Goal: Communication & Community: Answer question/provide support

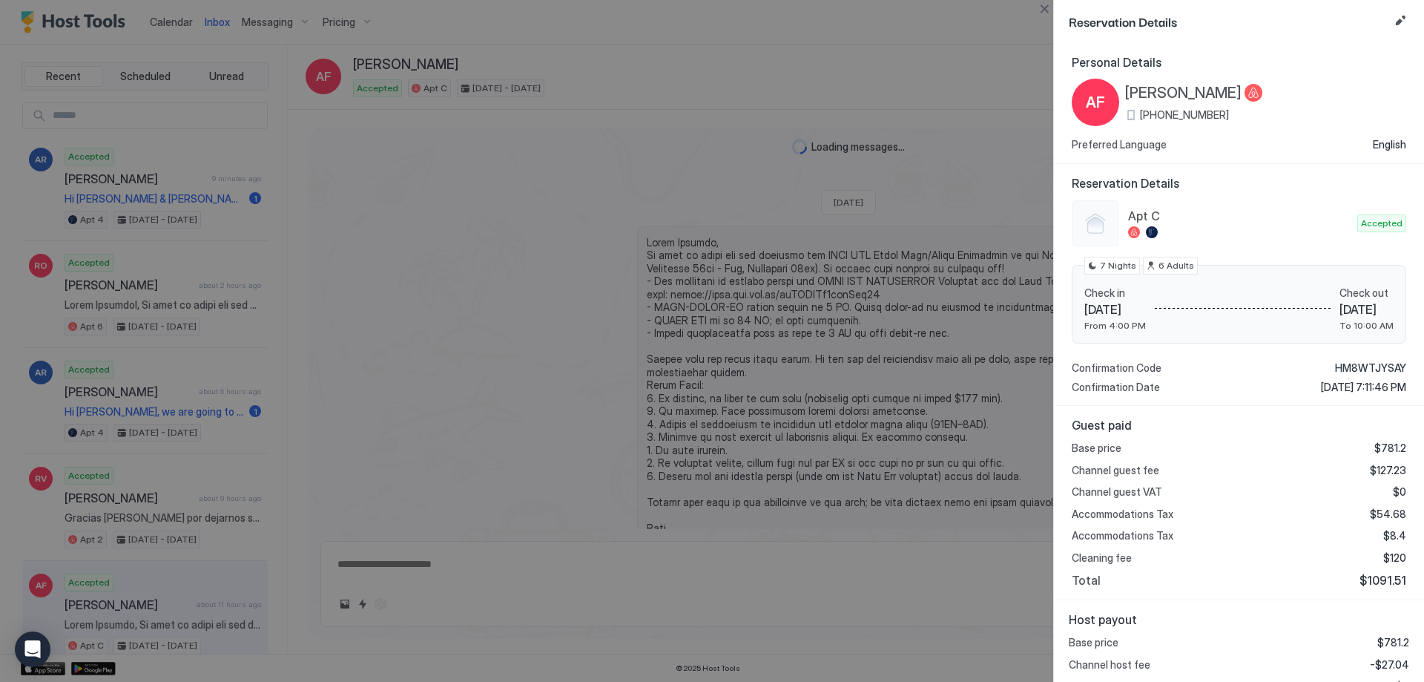
scroll to position [950, 0]
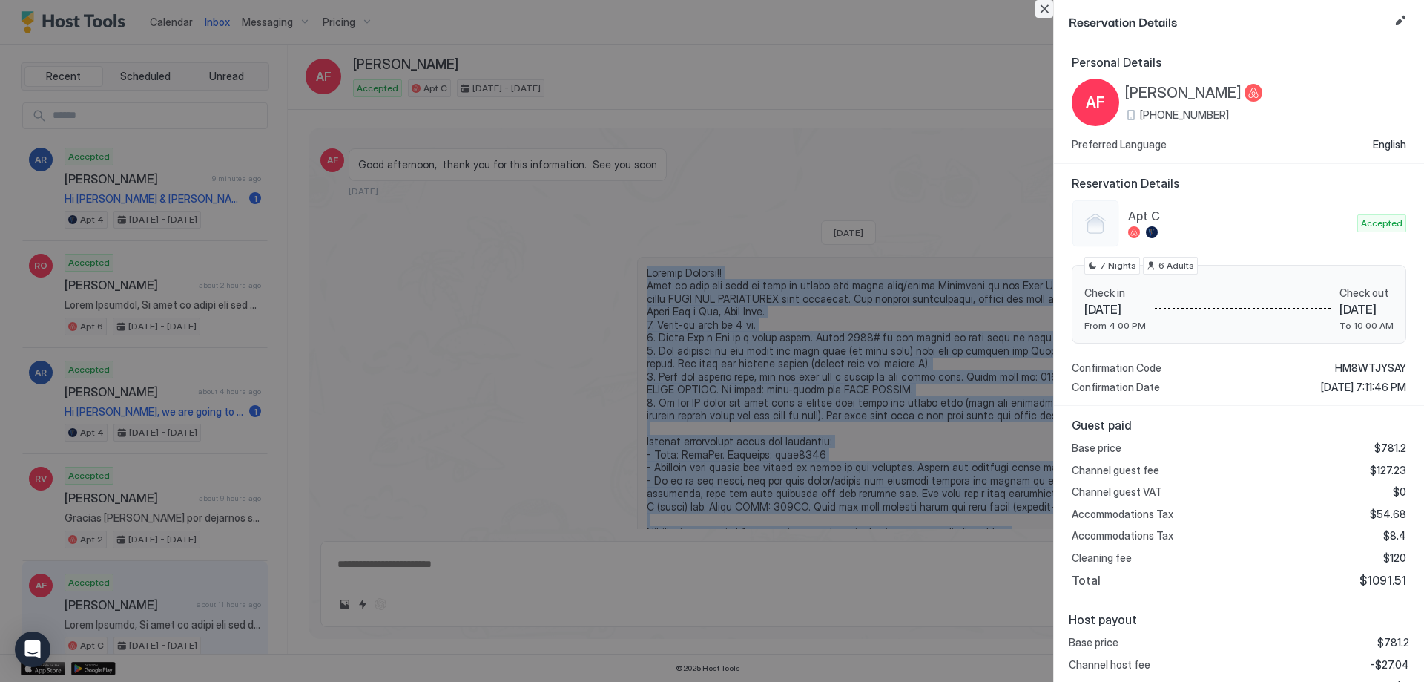
click at [1043, 12] on button "Close" at bounding box center [1045, 9] width 18 height 18
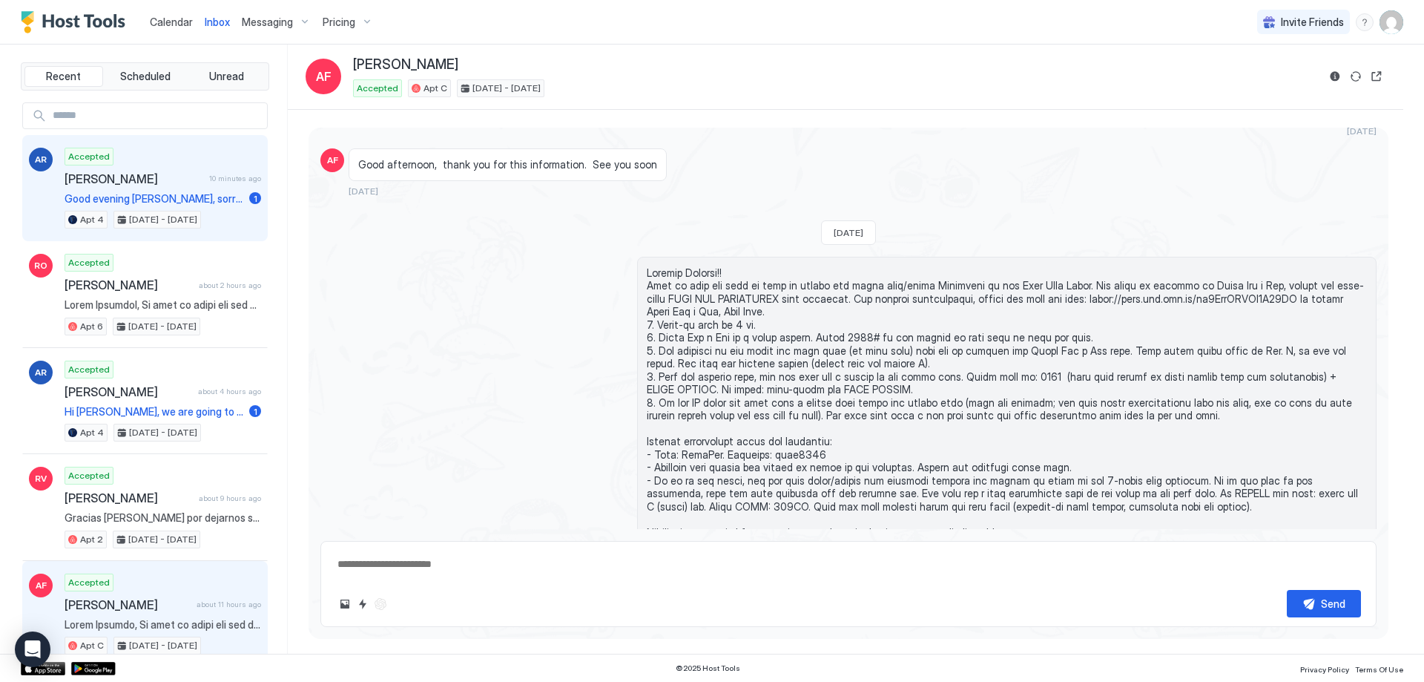
click at [164, 188] on div "Accepted [PERSON_NAME] 10 minutes ago Good evening [PERSON_NAME], sorry for not…" at bounding box center [163, 189] width 197 height 82
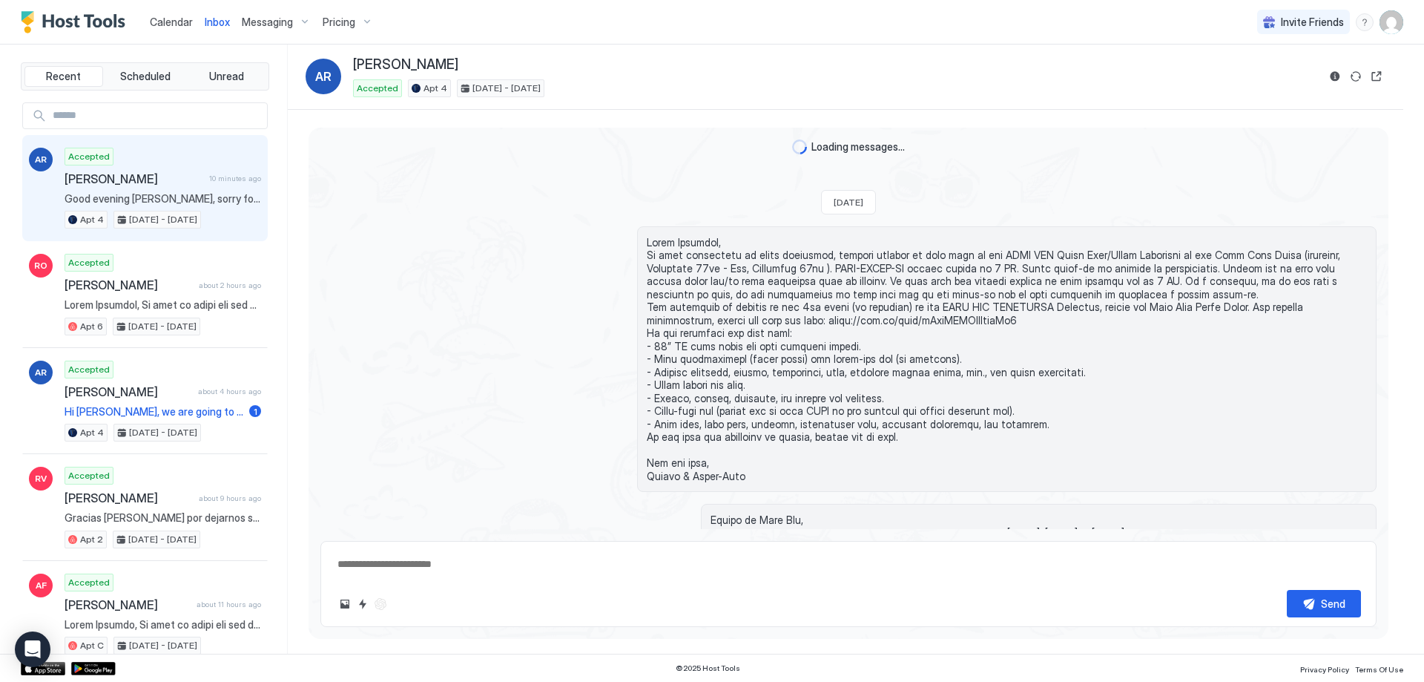
scroll to position [707, 0]
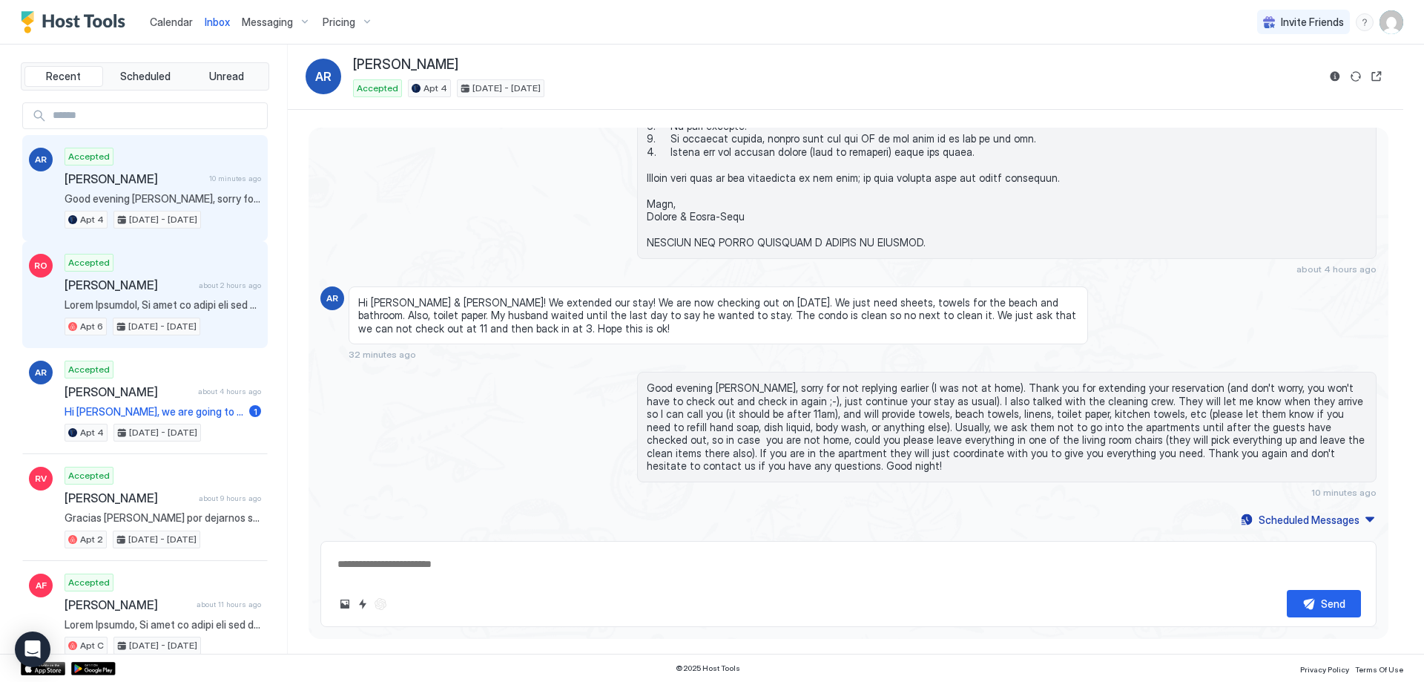
click at [204, 286] on span "about 2 hours ago" at bounding box center [230, 285] width 62 height 10
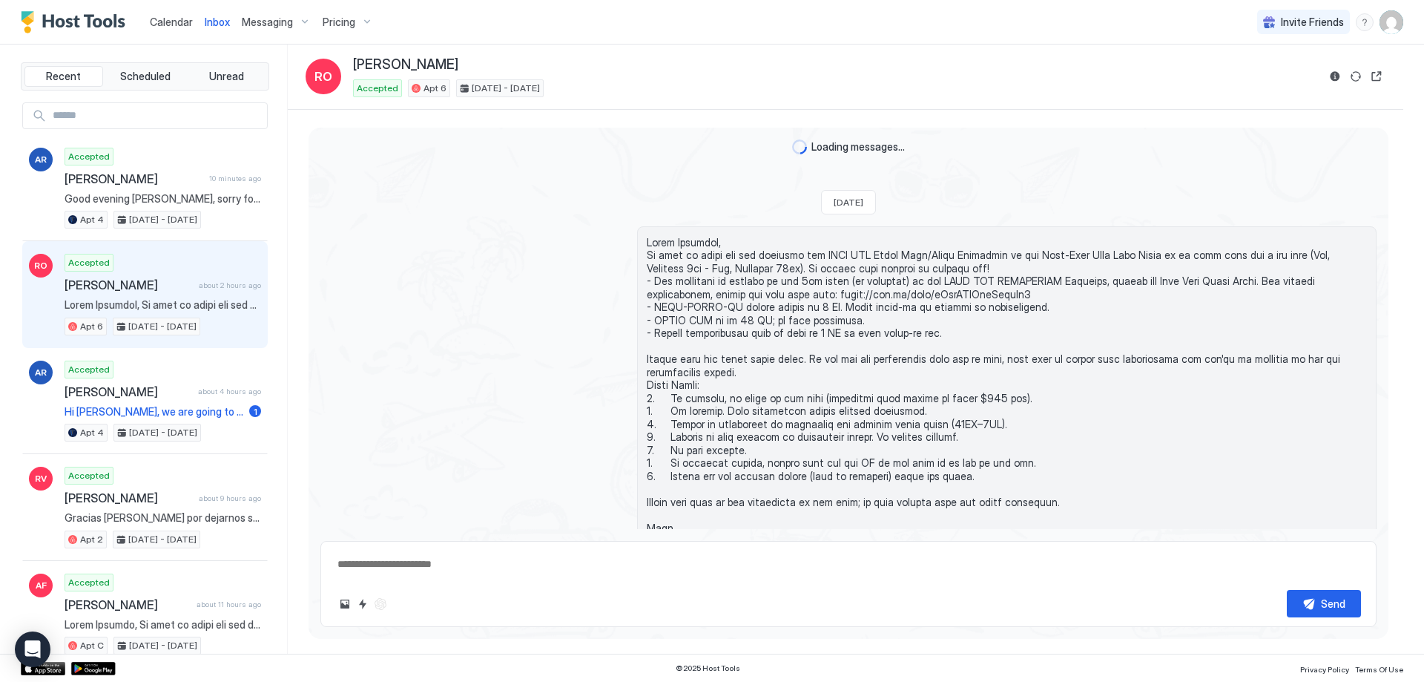
scroll to position [101, 0]
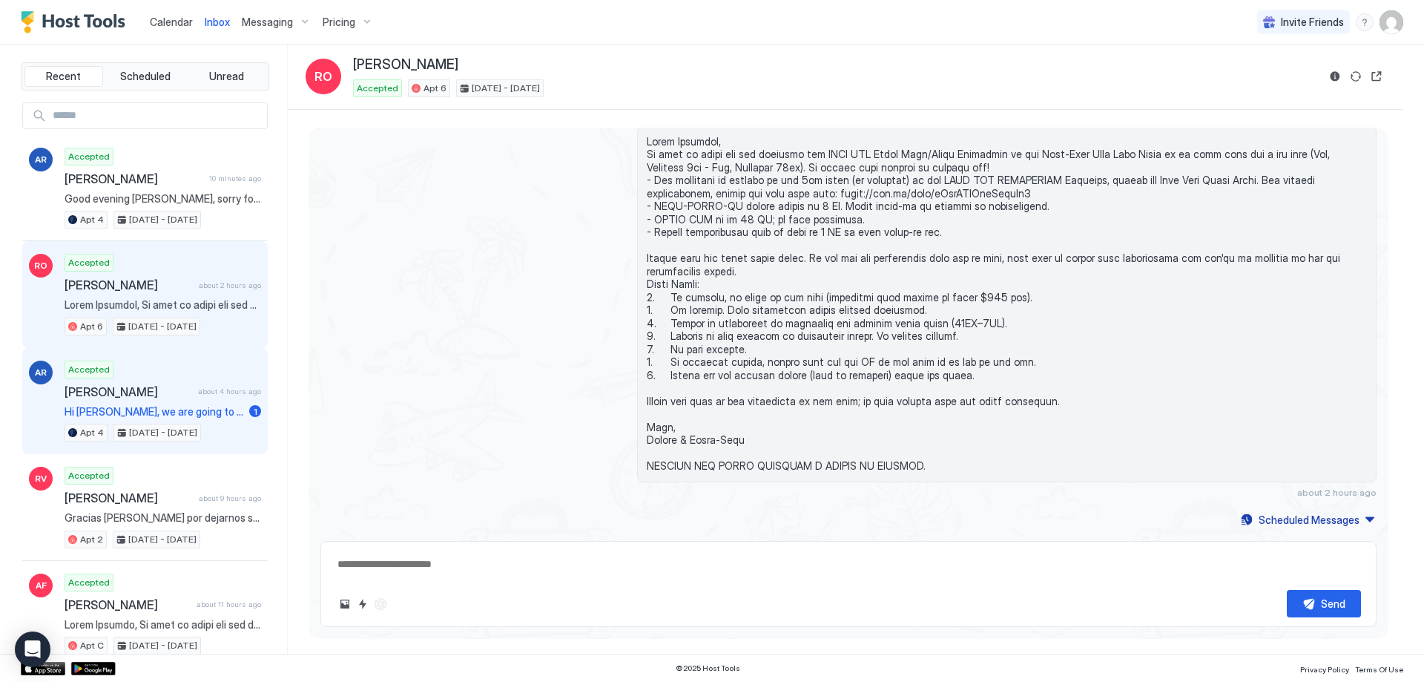
click at [198, 394] on span "about 4 hours ago" at bounding box center [229, 391] width 63 height 10
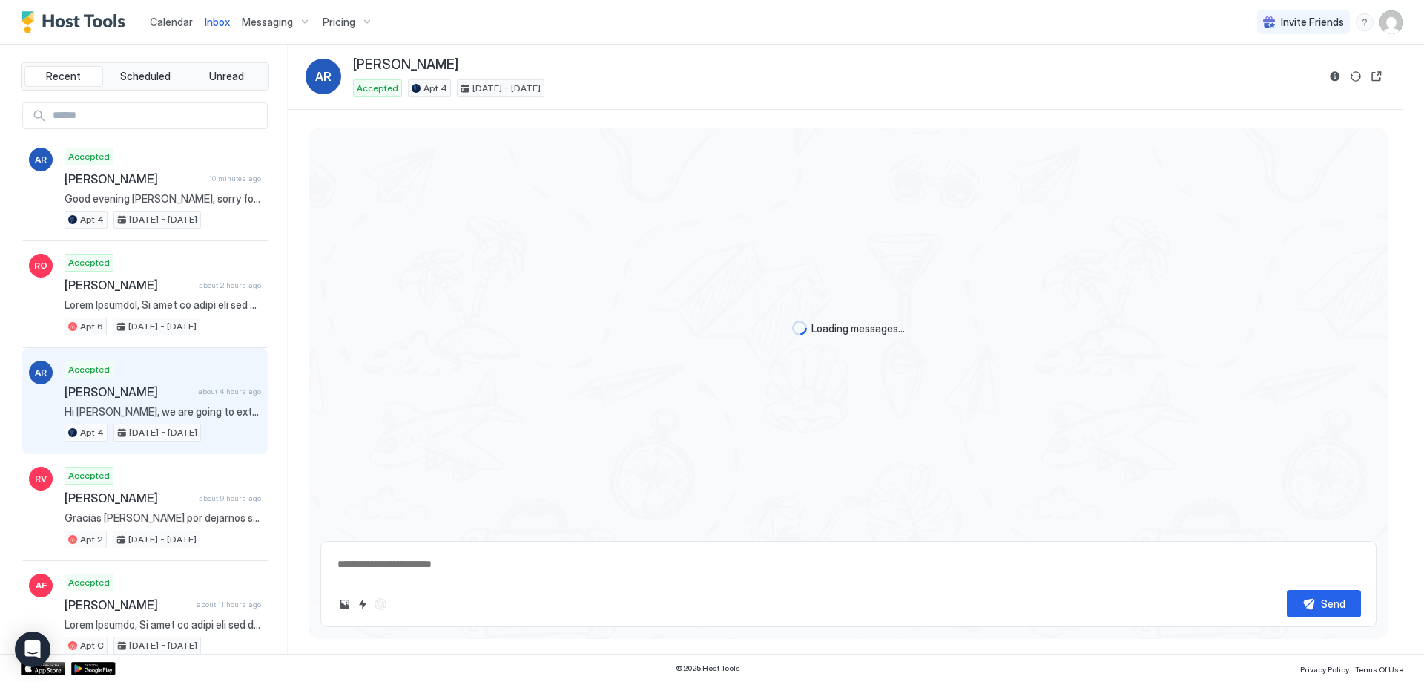
scroll to position [2232, 0]
